Goal: Task Accomplishment & Management: Use online tool/utility

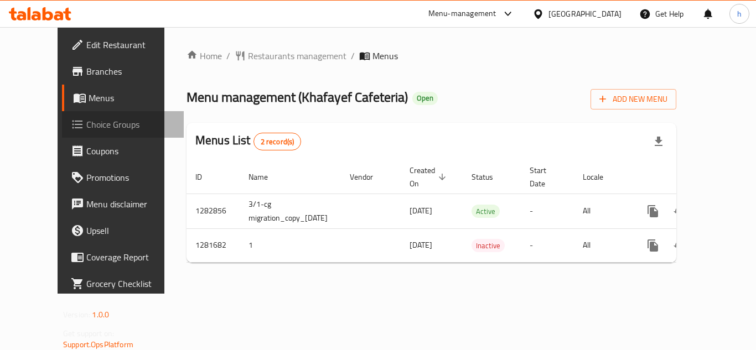
click at [86, 128] on span "Choice Groups" at bounding box center [130, 124] width 89 height 13
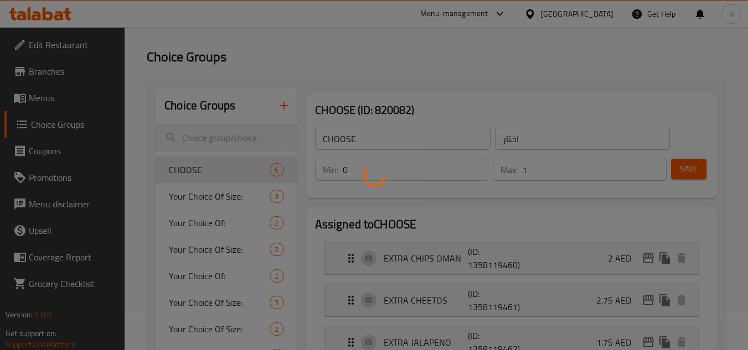
scroll to position [55, 0]
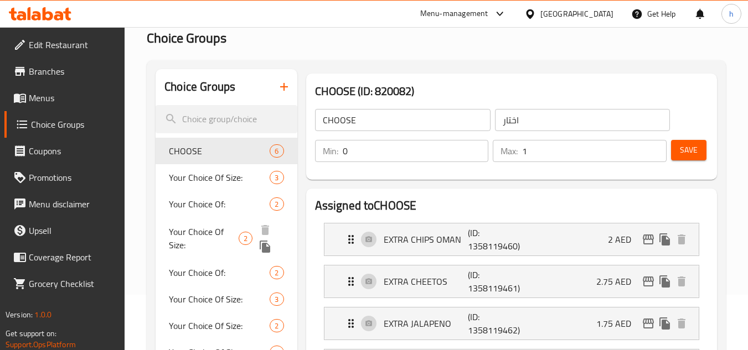
click at [215, 234] on span "Your Choice Of Size:" at bounding box center [204, 238] width 70 height 27
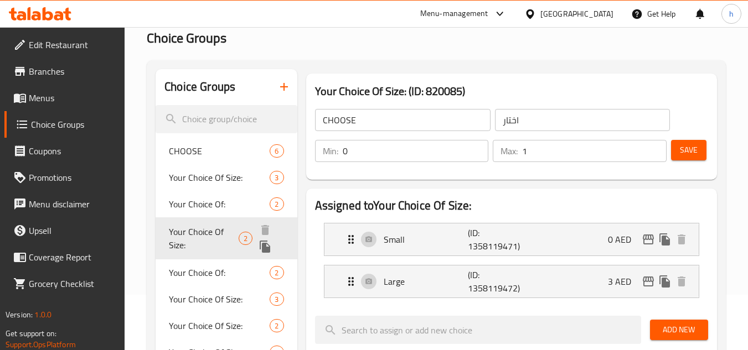
type input "Your Choice Of Size:"
type input "إختيارك من الحجم:"
type input "1"
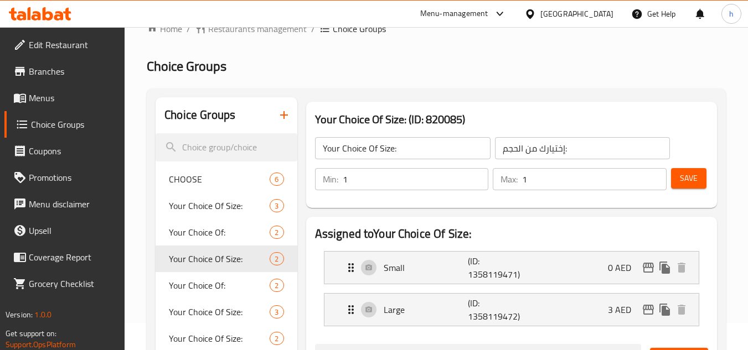
scroll to position [0, 0]
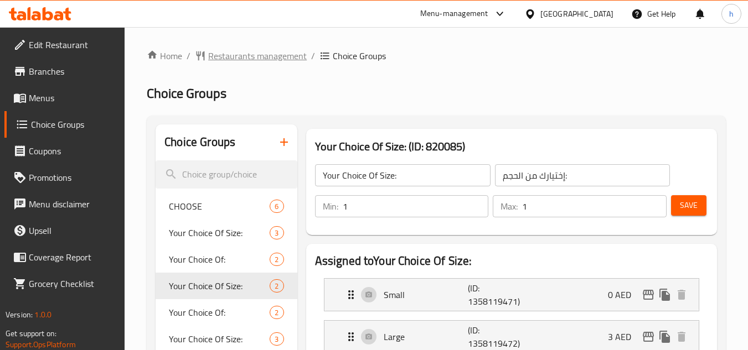
click at [248, 56] on span "Restaurants management" at bounding box center [257, 55] width 99 height 13
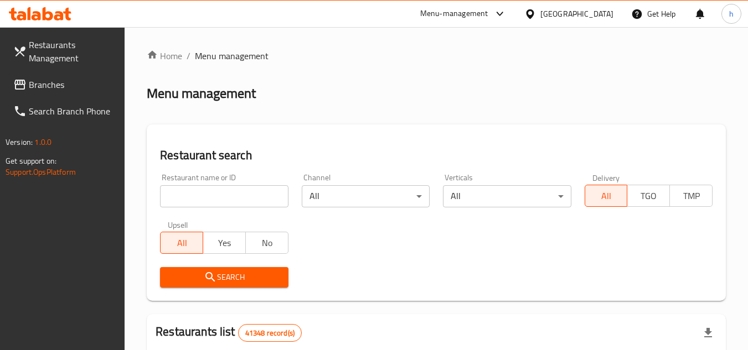
click at [70, 84] on span "Branches" at bounding box center [72, 84] width 87 height 13
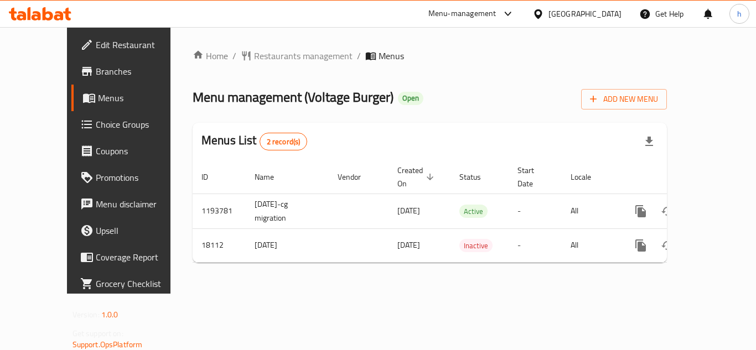
click at [96, 123] on span "Choice Groups" at bounding box center [140, 124] width 89 height 13
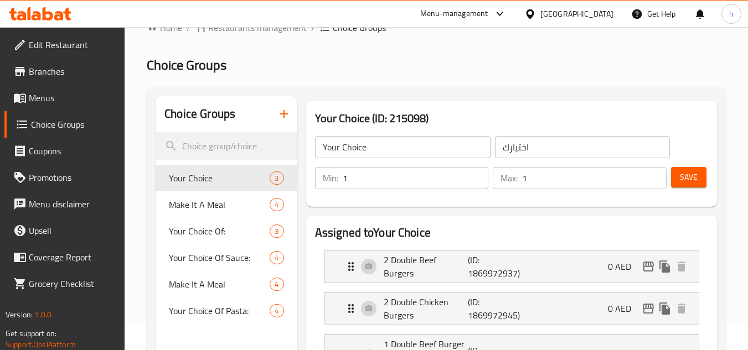
scroll to position [55, 0]
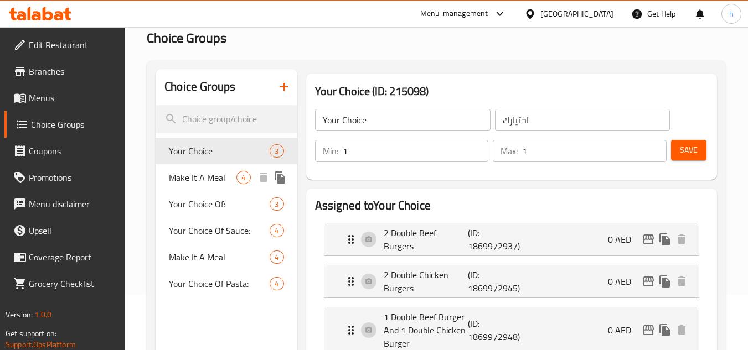
click at [207, 179] on span "Make It A Meal" at bounding box center [203, 177] width 68 height 13
type input "Make It A Meal"
type input "اجعلها وجبه"
type input "0"
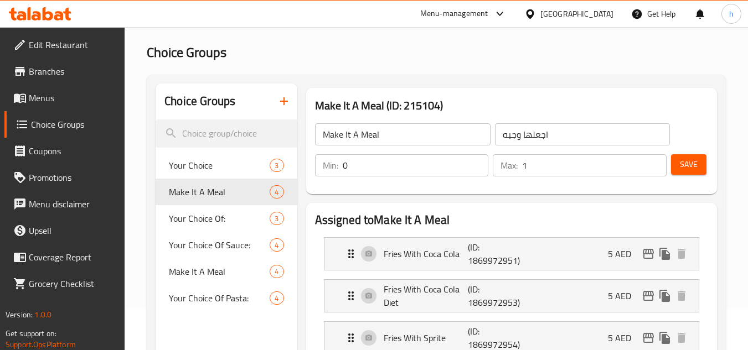
scroll to position [0, 0]
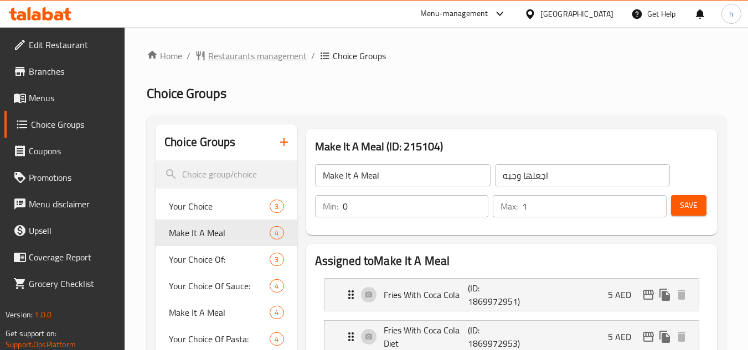
click at [249, 51] on span "Restaurants management" at bounding box center [257, 55] width 99 height 13
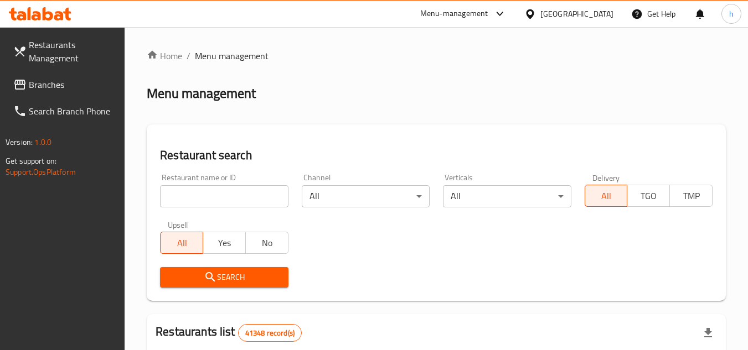
click at [55, 85] on span "Branches" at bounding box center [72, 84] width 87 height 13
